Goal: Task Accomplishment & Management: Complete application form

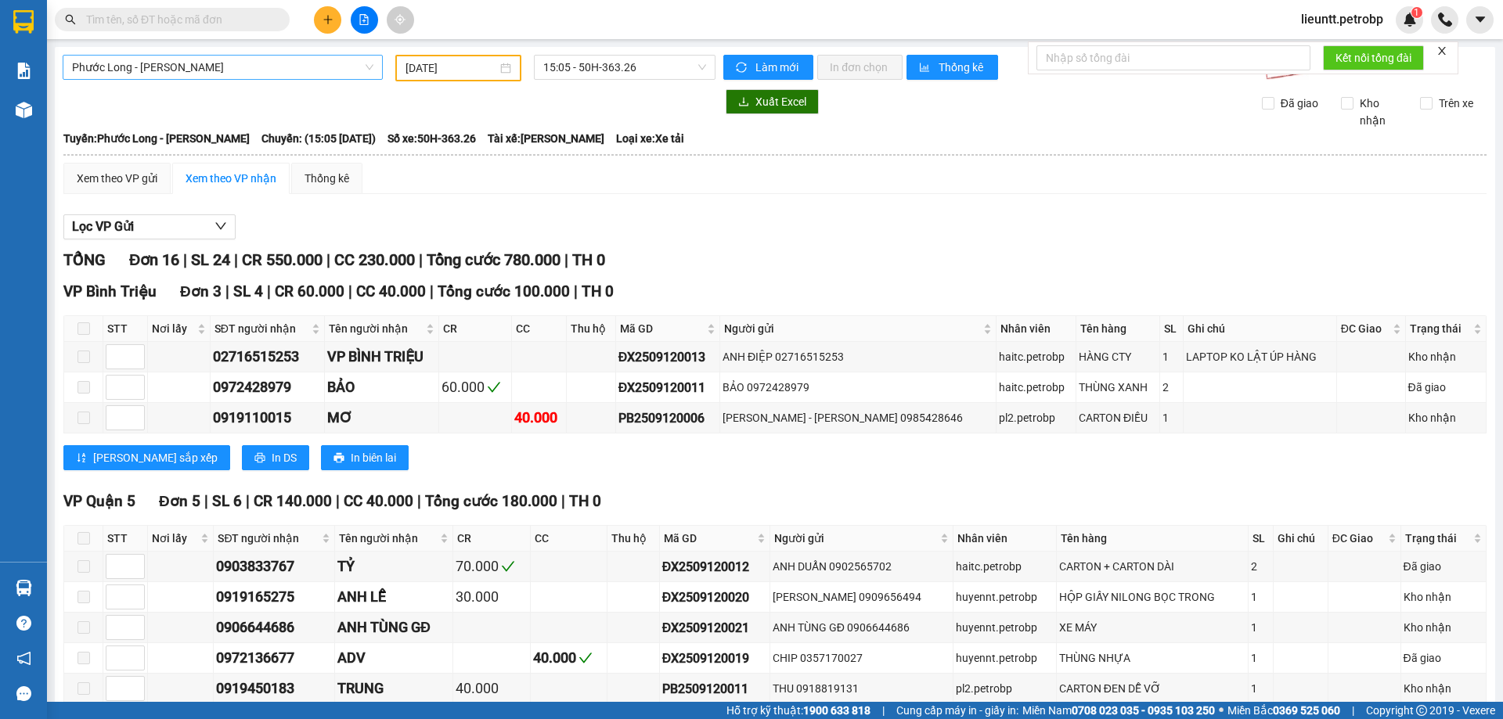
click at [276, 58] on span "Phước Long - [PERSON_NAME]" at bounding box center [222, 67] width 301 height 23
click at [217, 73] on span "Phước Long - [PERSON_NAME]" at bounding box center [222, 67] width 301 height 23
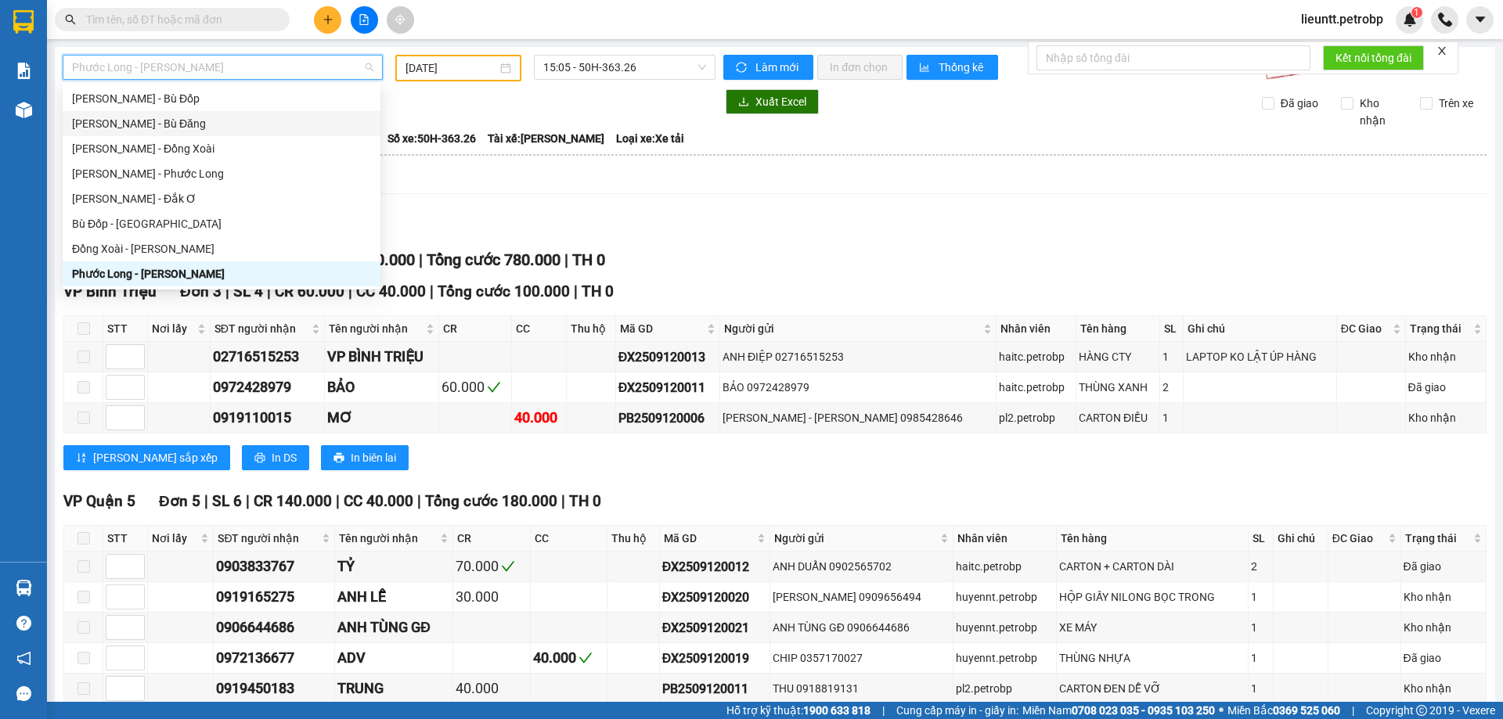
click at [139, 123] on div "[PERSON_NAME] - Bù Đăng" at bounding box center [221, 123] width 299 height 17
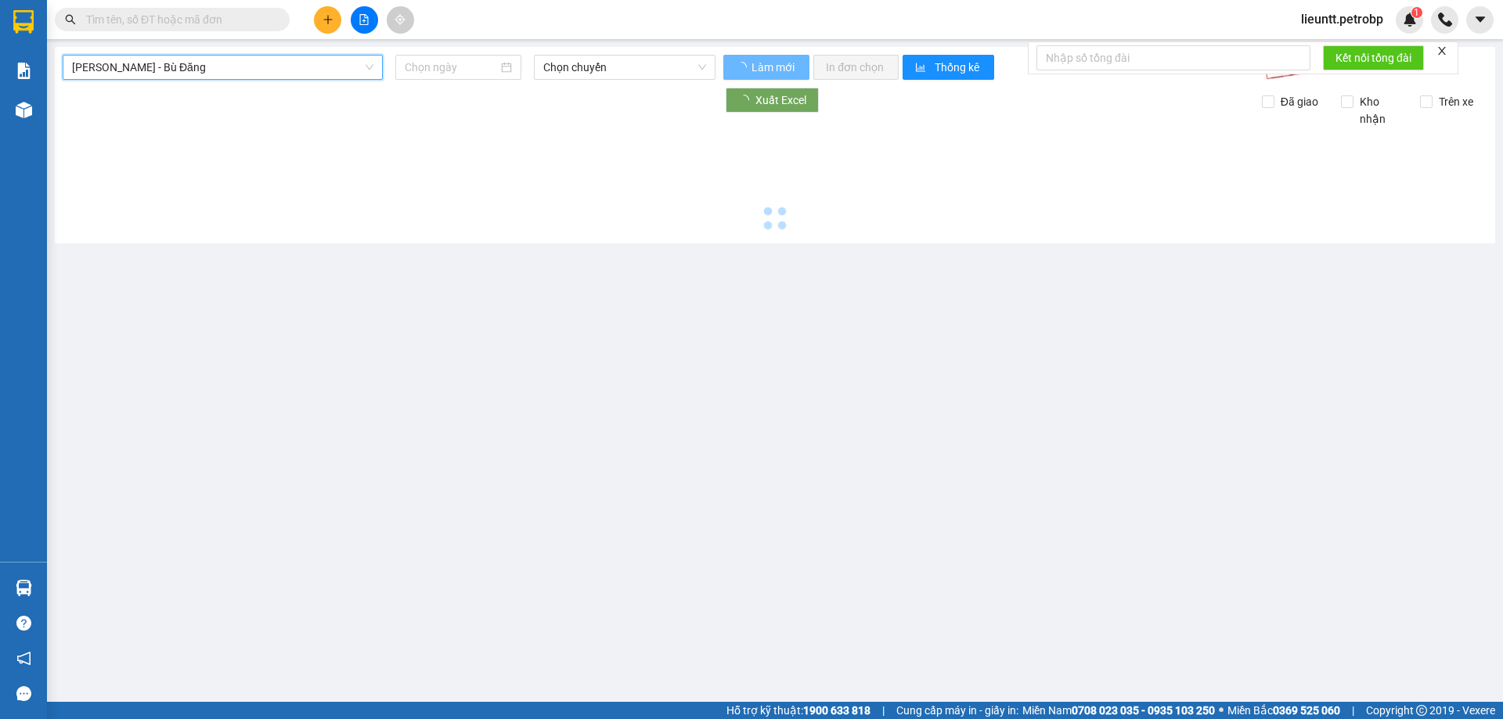
type input "[DATE]"
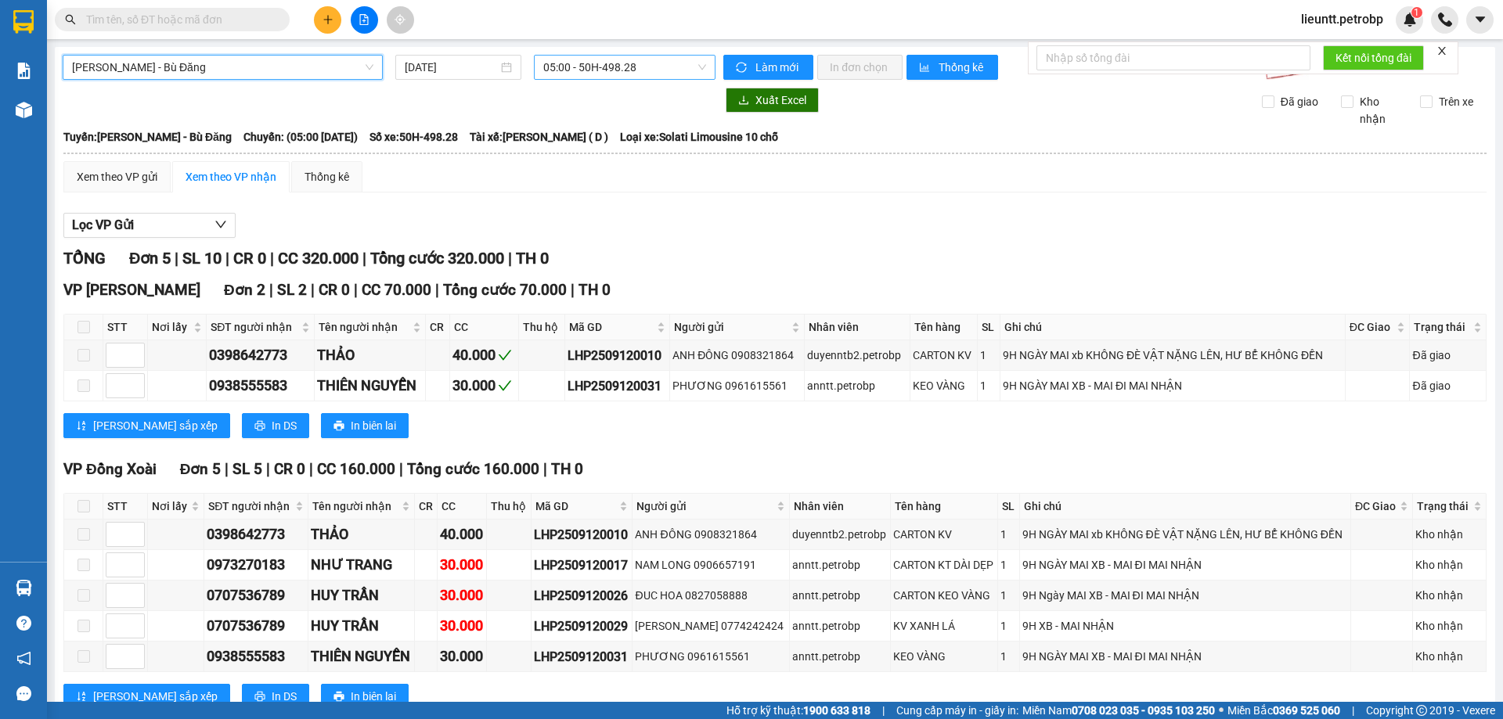
click at [544, 68] on span "05:00 - 50H-498.28" at bounding box center [624, 67] width 163 height 23
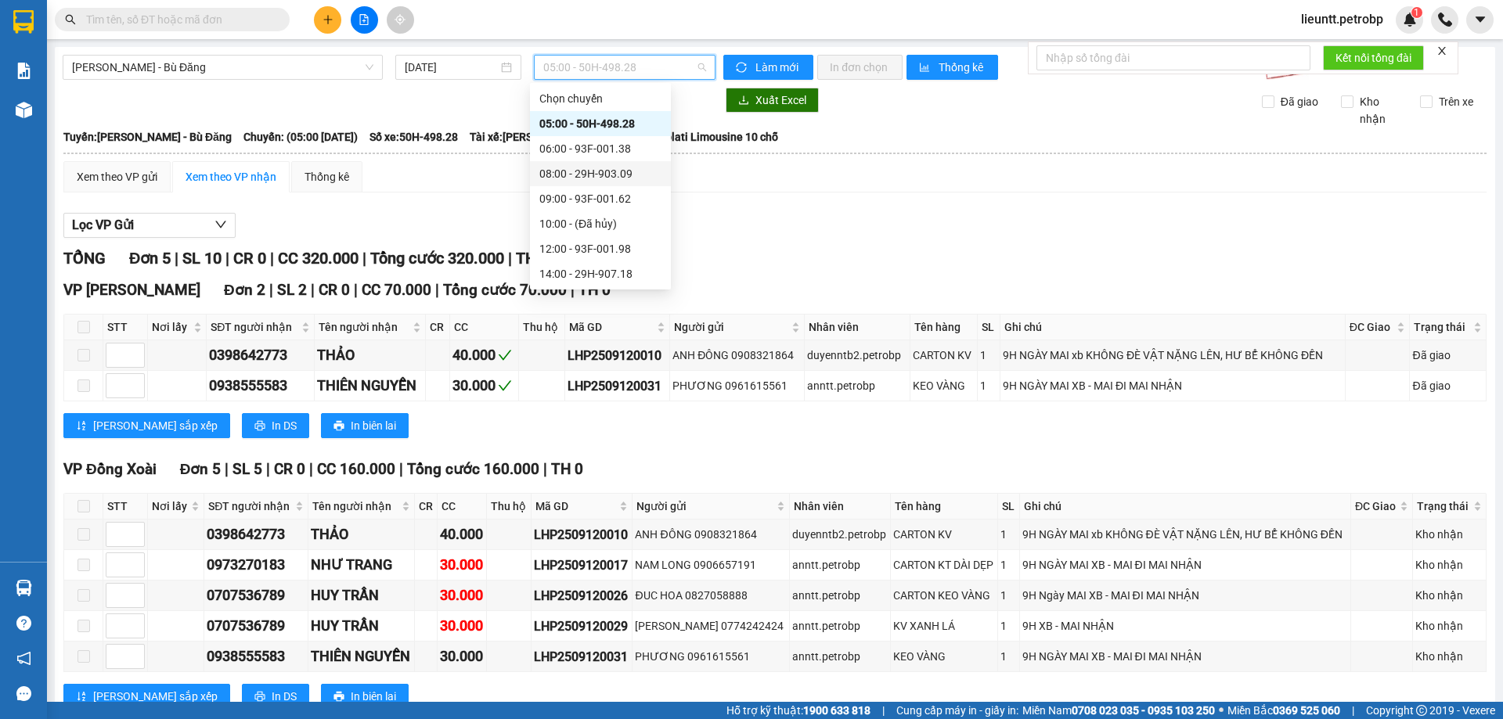
click at [571, 165] on div "08:00 - 29H-903.09" at bounding box center [600, 173] width 122 height 17
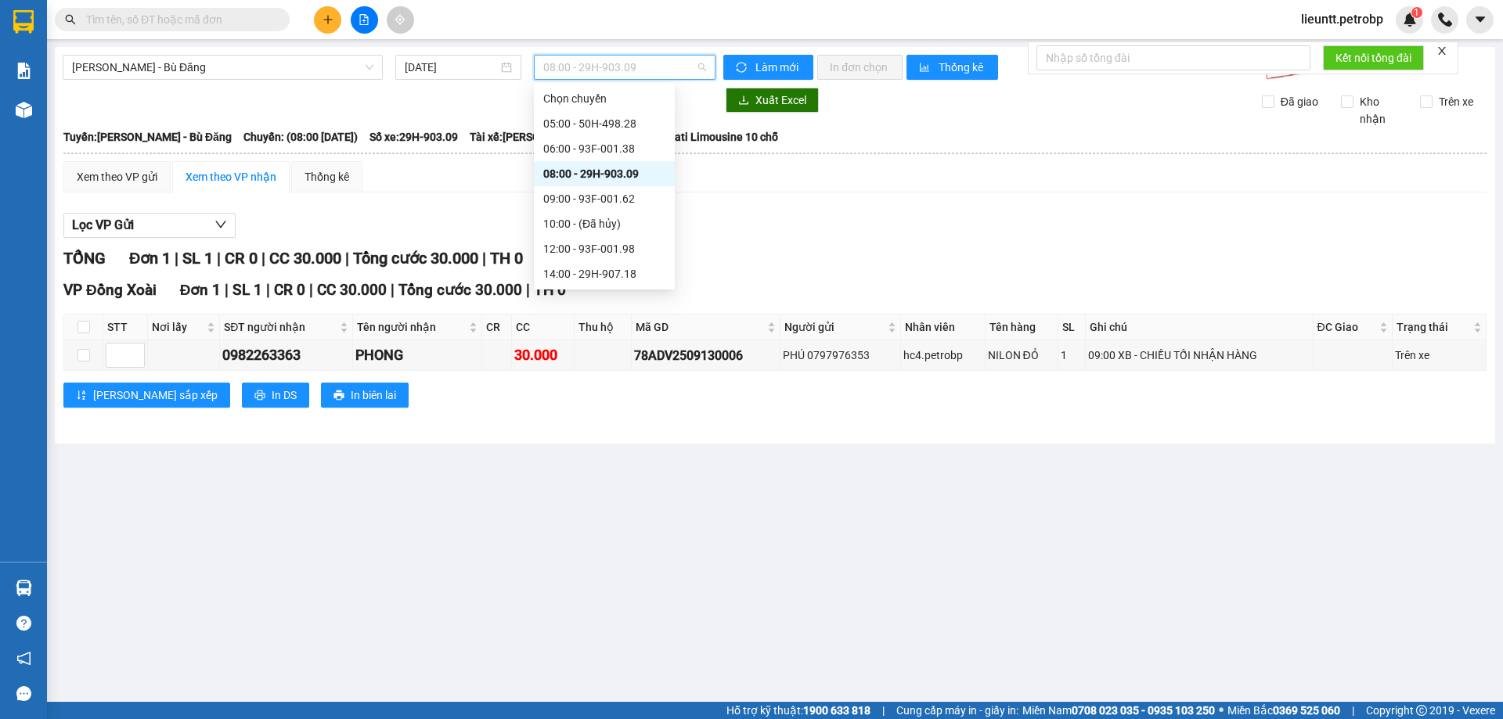
click at [602, 71] on span "08:00 - 29H-903.09" at bounding box center [624, 67] width 163 height 23
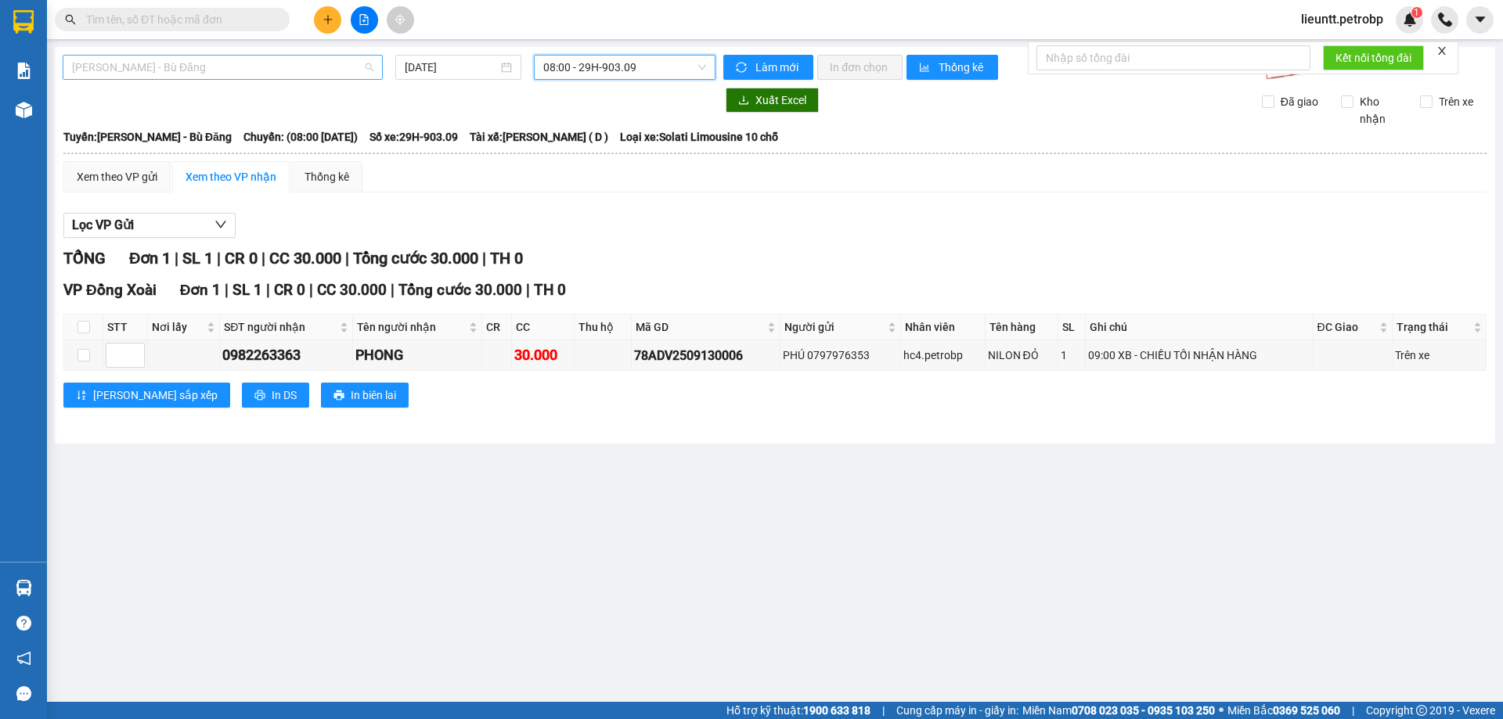
click at [145, 68] on span "[PERSON_NAME] - Bù Đăng" at bounding box center [222, 67] width 301 height 23
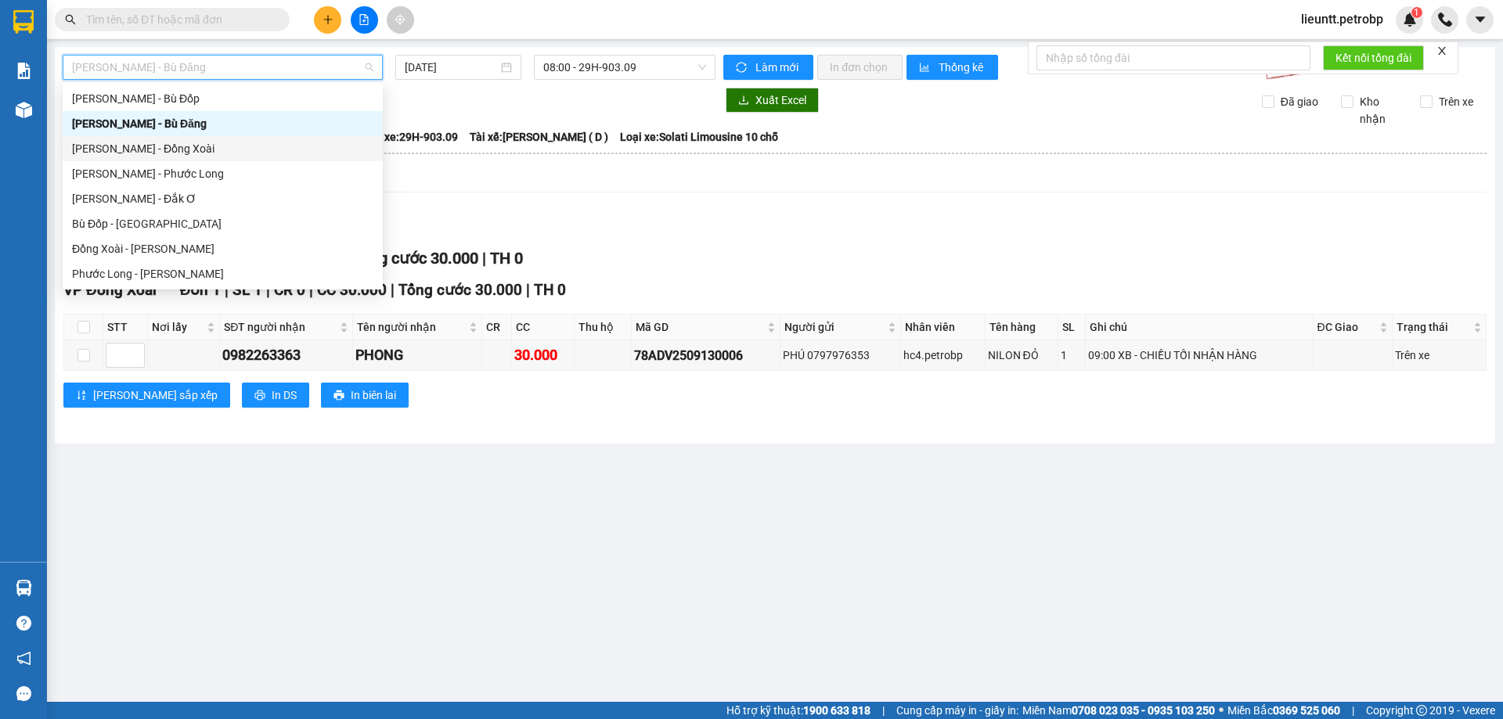
scroll to position [69, 0]
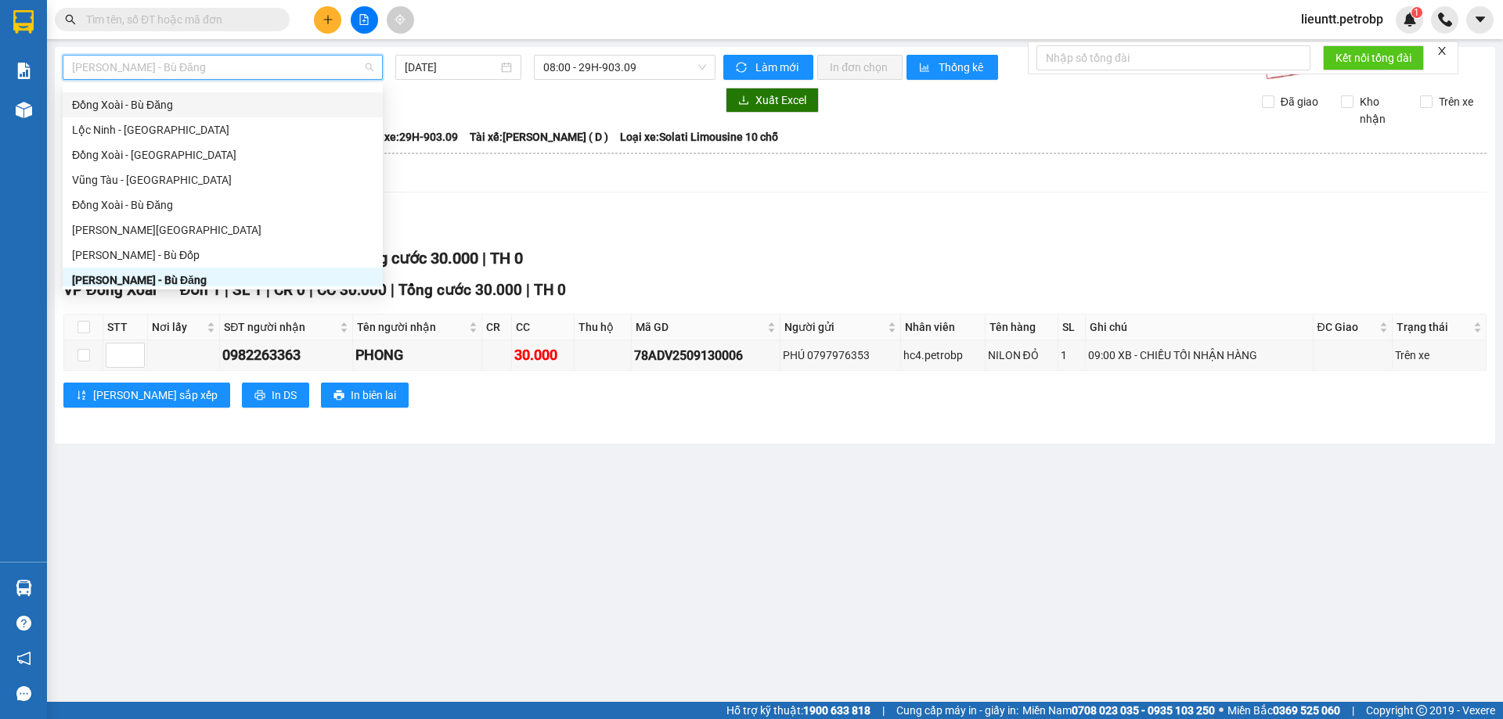
click at [125, 109] on div "Đồng Xoài - Bù Đăng" at bounding box center [222, 104] width 301 height 17
type input "[DATE]"
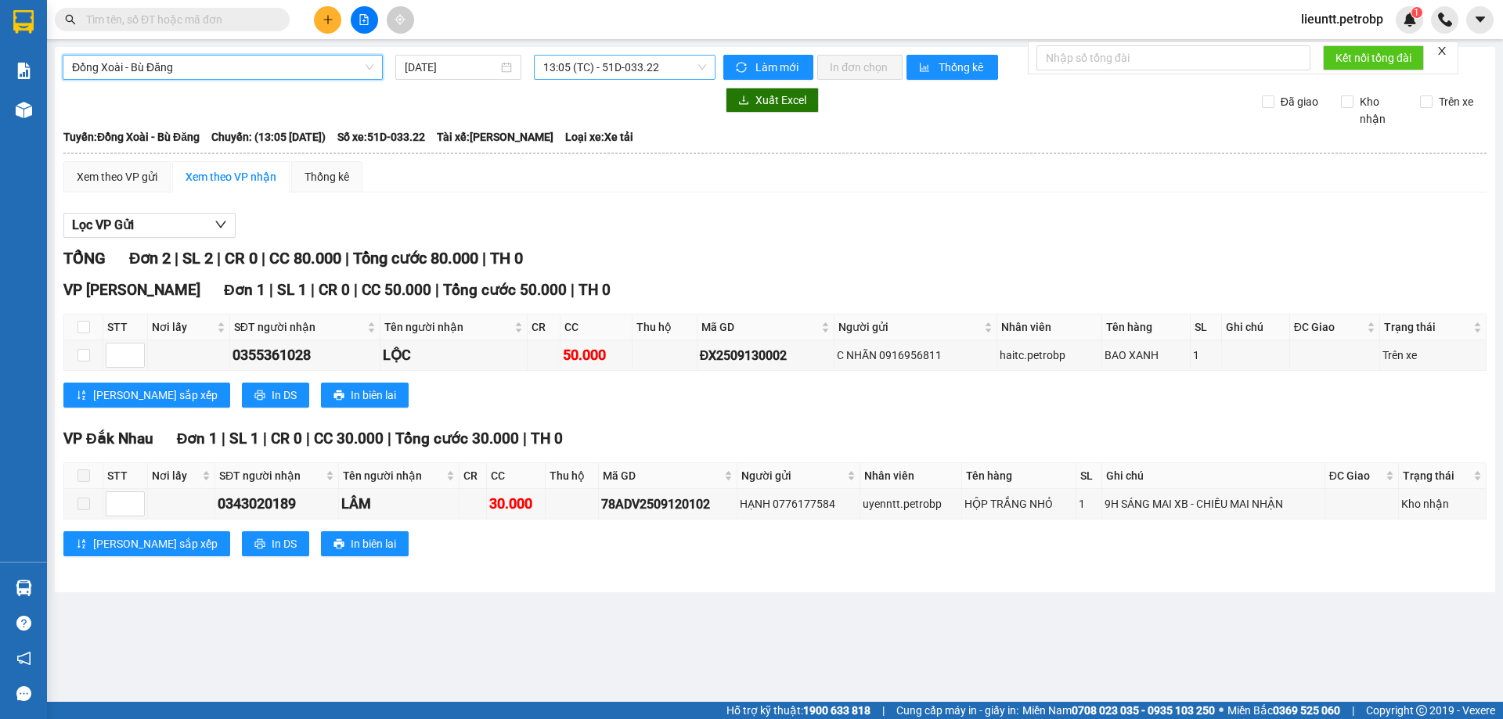
click at [580, 70] on span "13:05 (TC) - 51D-033.22" at bounding box center [624, 67] width 163 height 23
click at [168, 61] on span "Đồng Xoài - Bù Đăng" at bounding box center [222, 67] width 301 height 23
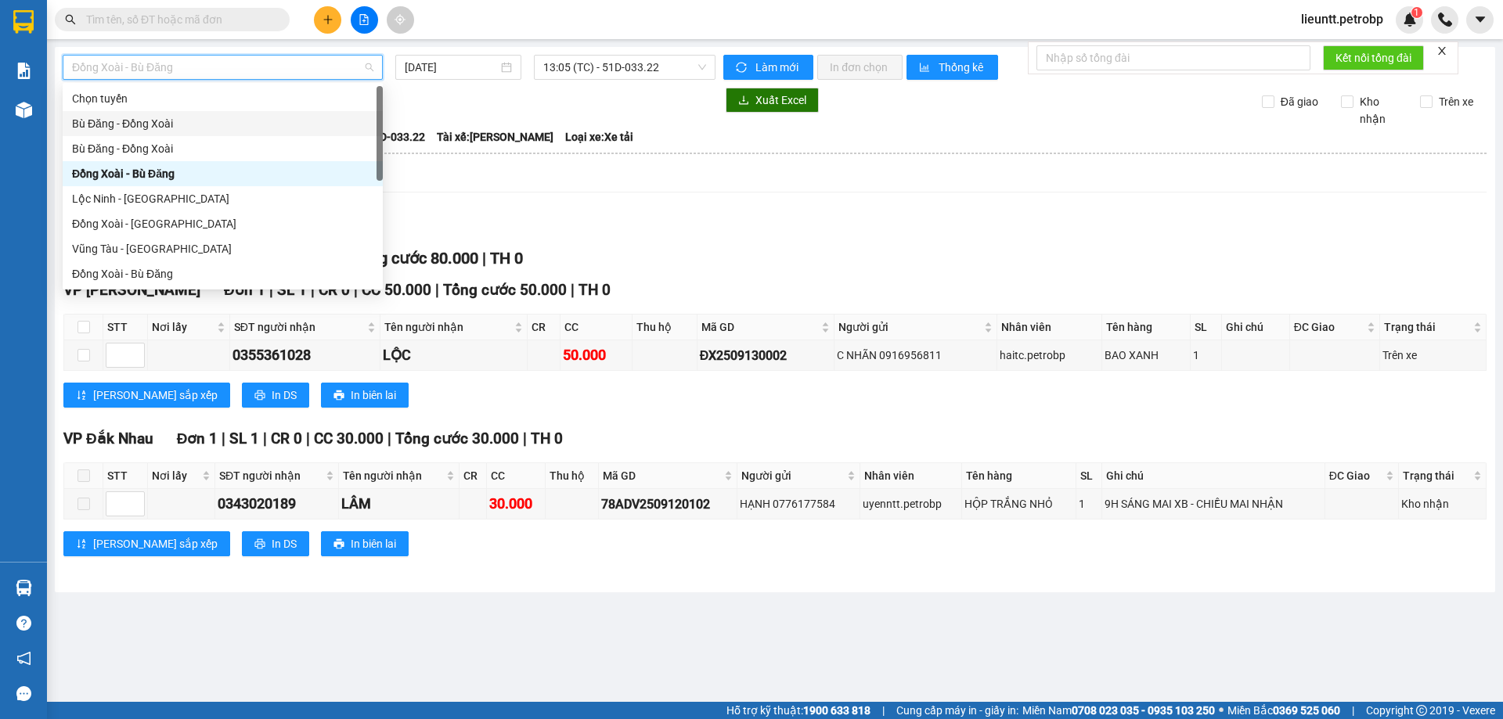
click at [124, 127] on div "Bù Đăng - Đồng Xoài" at bounding box center [222, 123] width 301 height 17
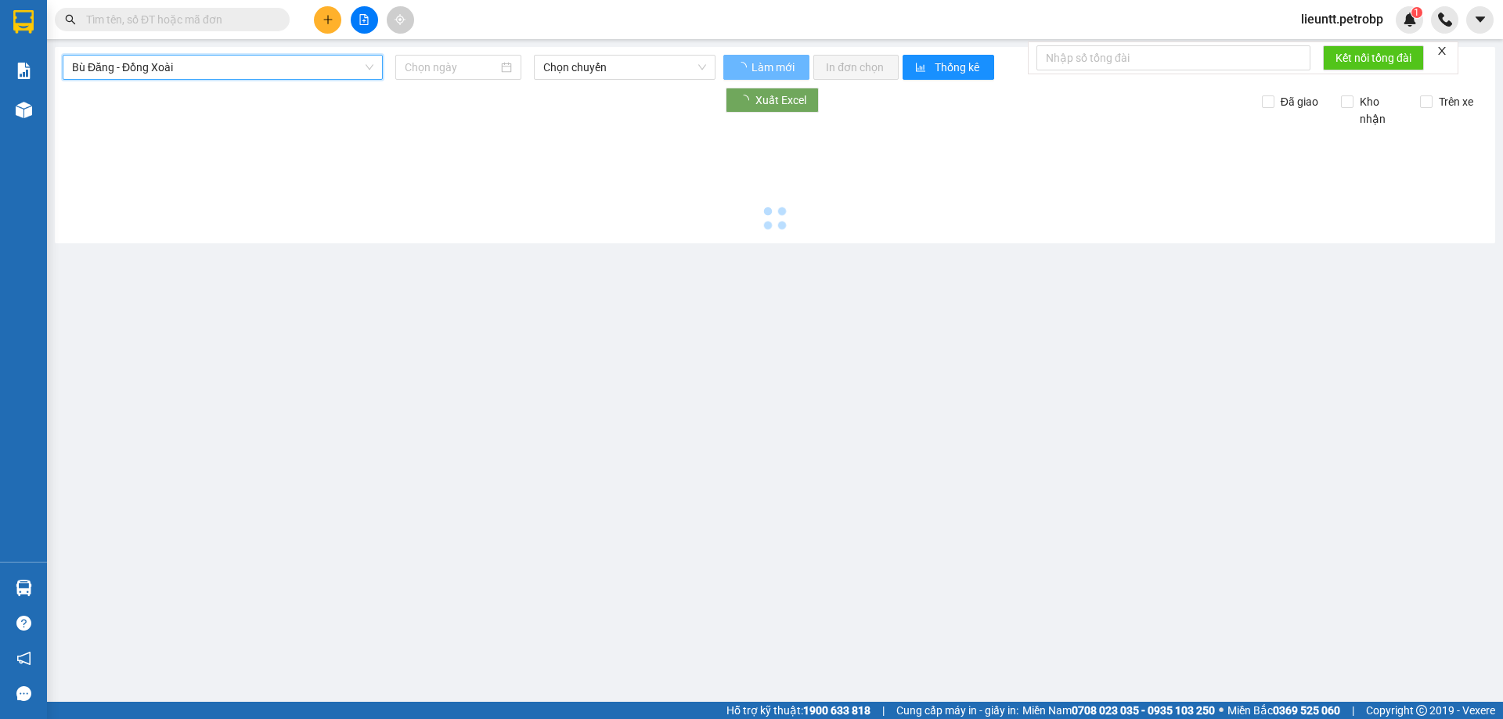
type input "[DATE]"
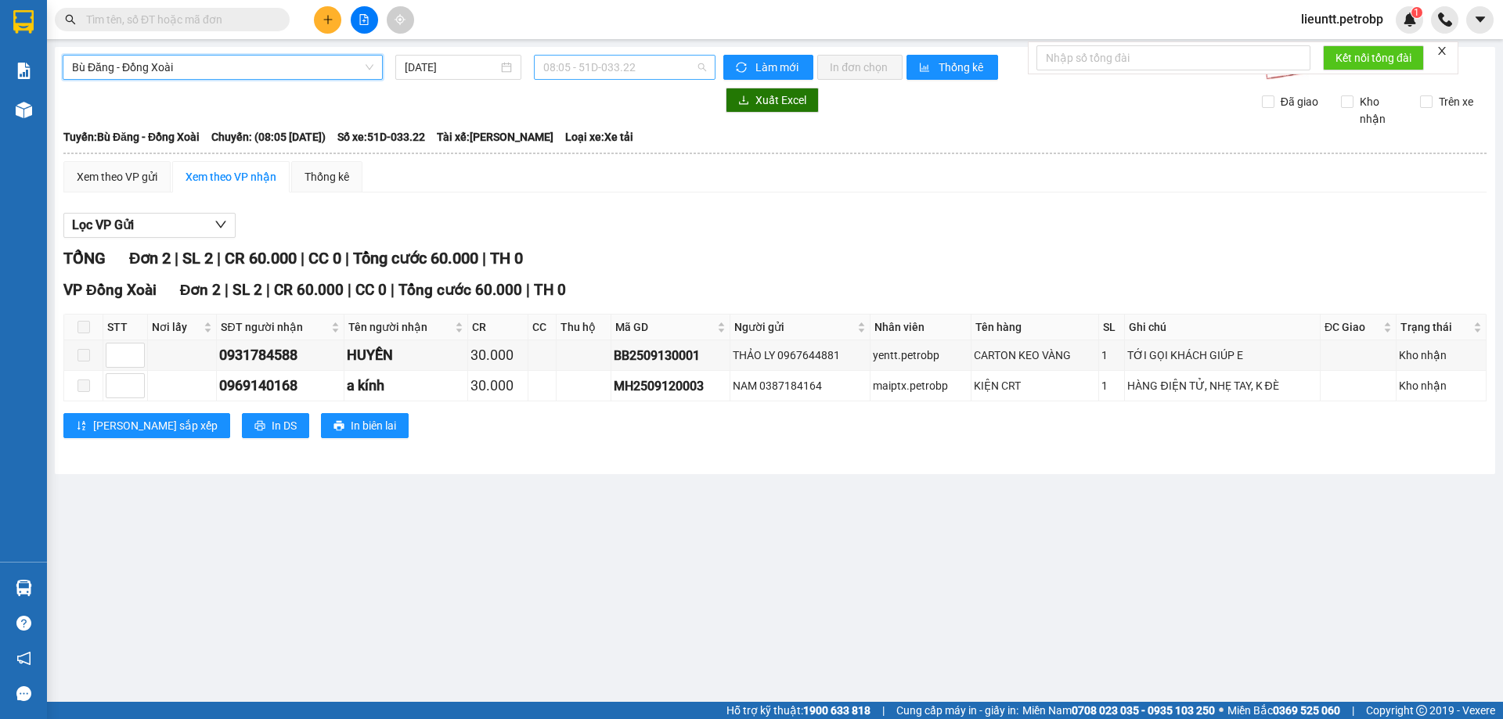
click at [566, 68] on span "08:05 - 51D-033.22" at bounding box center [624, 67] width 163 height 23
click at [778, 67] on span "Làm mới" at bounding box center [777, 67] width 45 height 17
drag, startPoint x: 220, startPoint y: 355, endPoint x: 323, endPoint y: 355, distance: 103.3
click at [323, 355] on div "0931784588" at bounding box center [279, 355] width 121 height 22
copy div "0931784588"
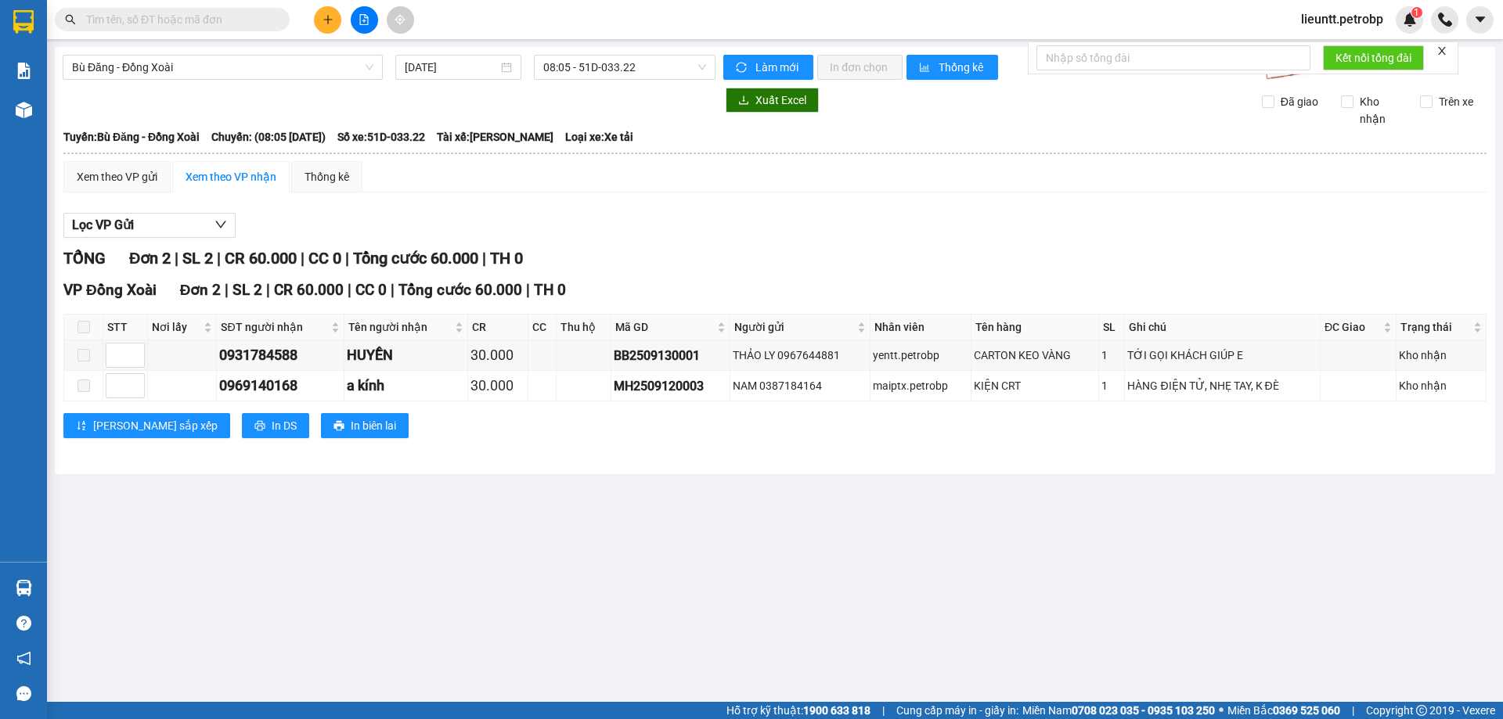
click at [228, 16] on input "text" at bounding box center [178, 19] width 185 height 17
paste input "0931784588"
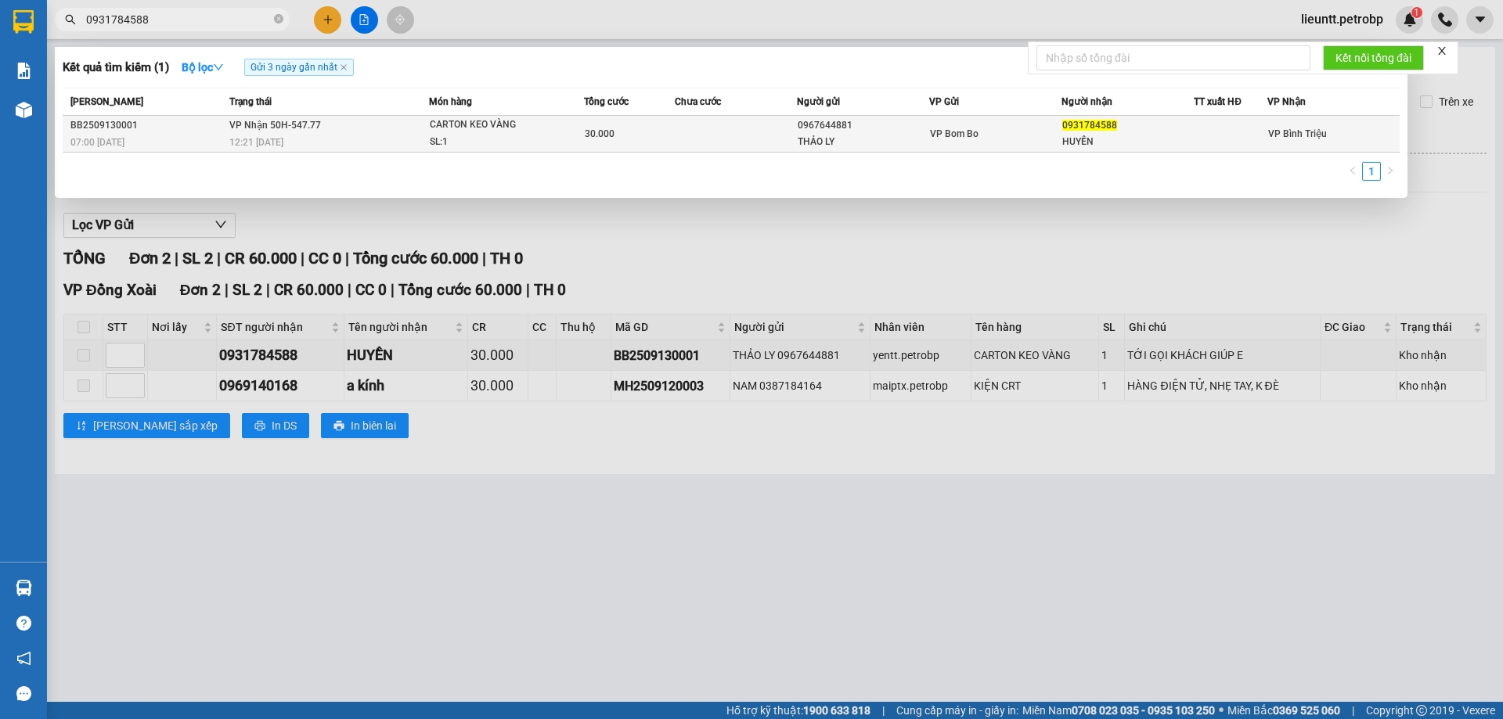
type input "0931784588"
click at [245, 131] on span "VP Nhận 50H-547.77" at bounding box center [275, 124] width 92 height 13
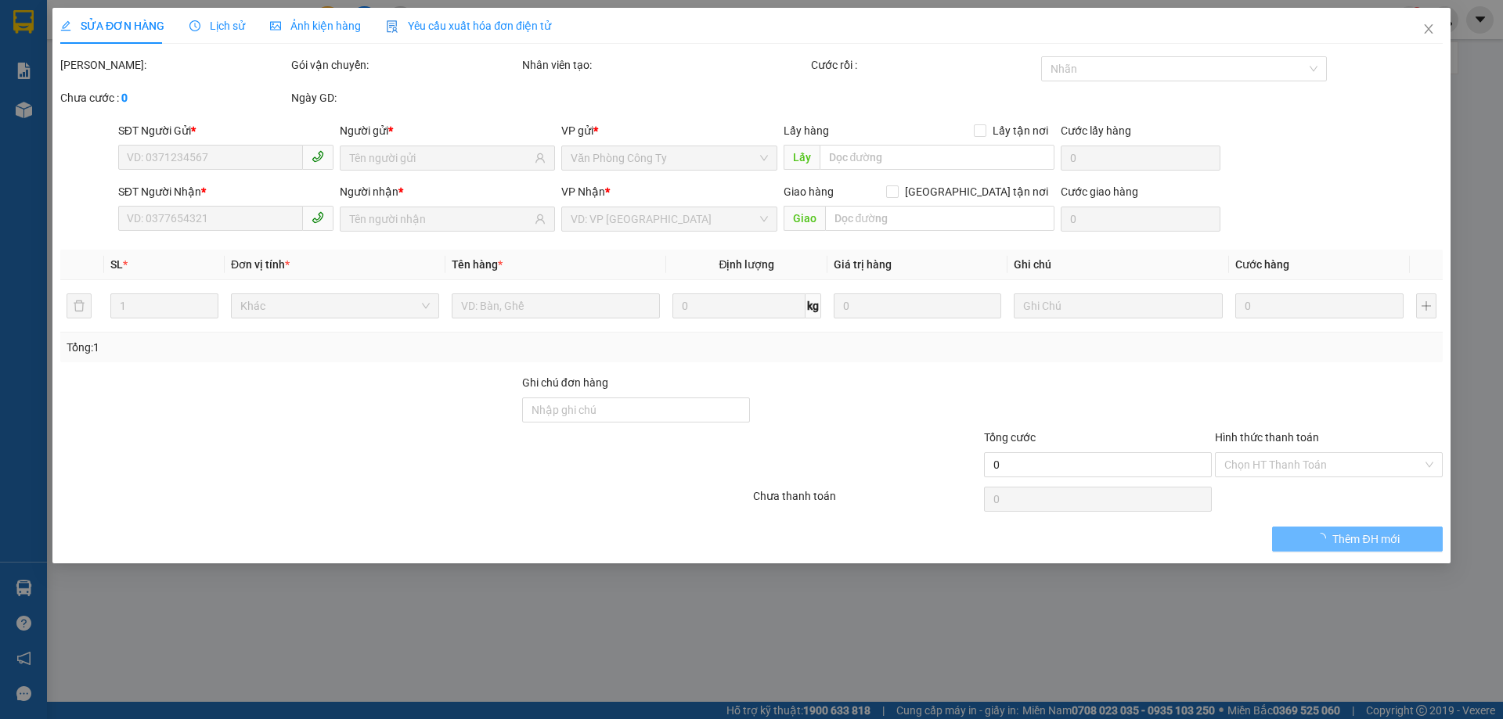
type input "0967644881"
type input "THẢO LY"
type input "0931784588"
type input "HUYỀN"
type input "30.000"
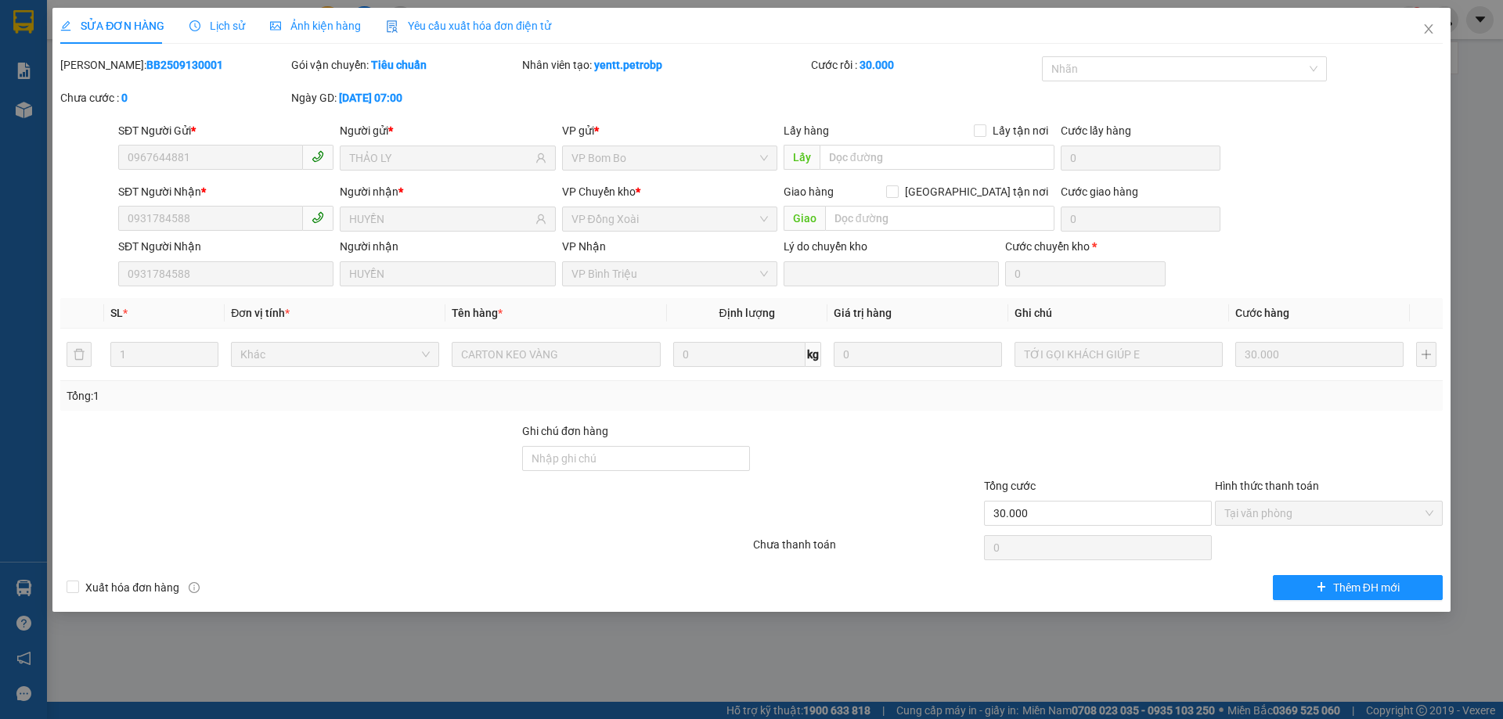
click at [225, 28] on span "Lịch sử" at bounding box center [217, 26] width 56 height 13
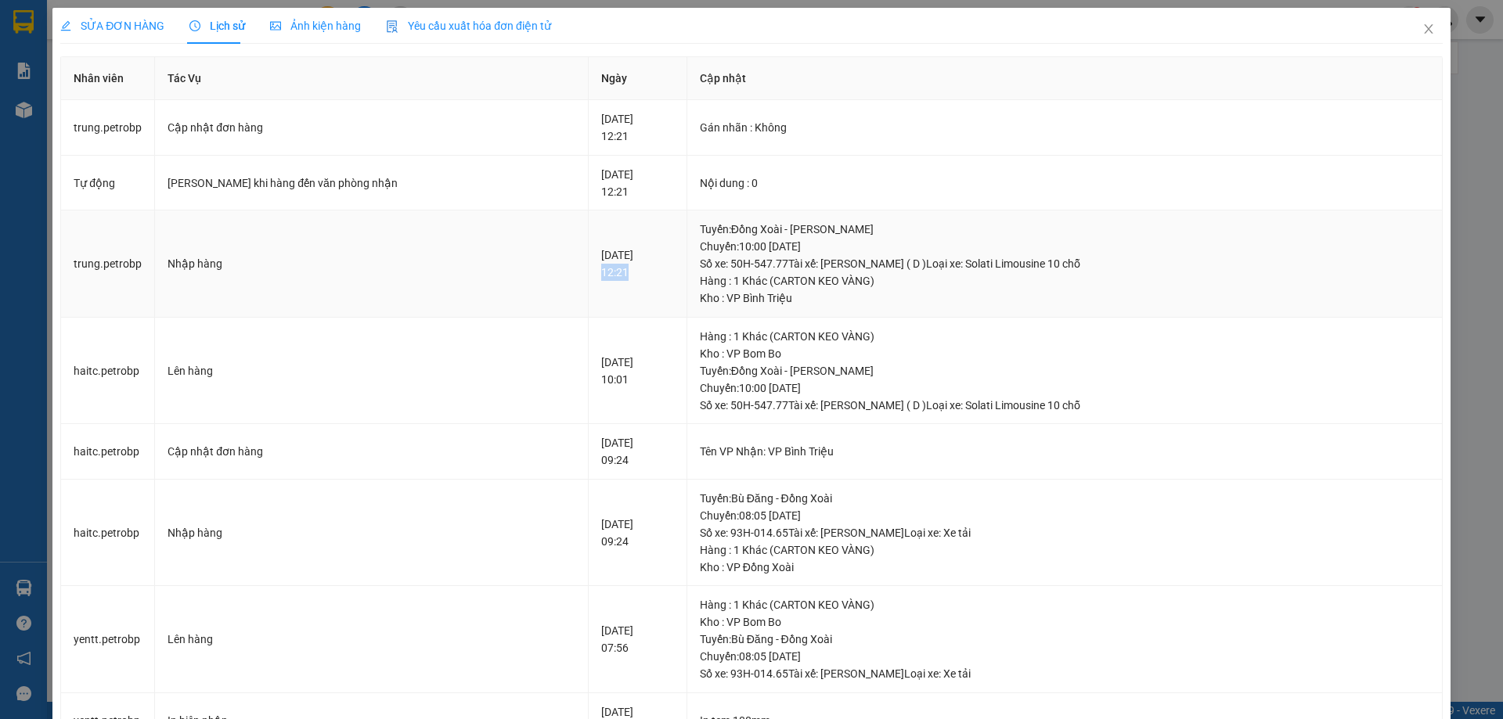
drag, startPoint x: 533, startPoint y: 278, endPoint x: 580, endPoint y: 276, distance: 47.0
click at [589, 276] on td "[DATE] 12:21" at bounding box center [638, 264] width 99 height 107
copy div "12:21"
click at [1422, 30] on icon "close" at bounding box center [1428, 29] width 13 height 13
